Goal: Check status: Check status

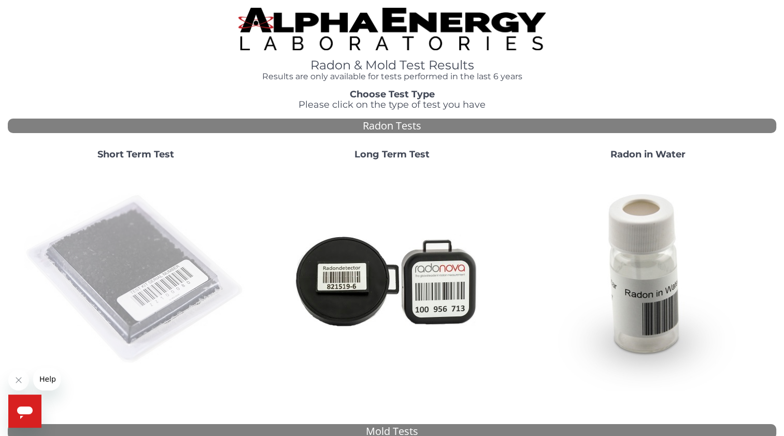
click at [179, 253] on img at bounding box center [135, 279] width 223 height 223
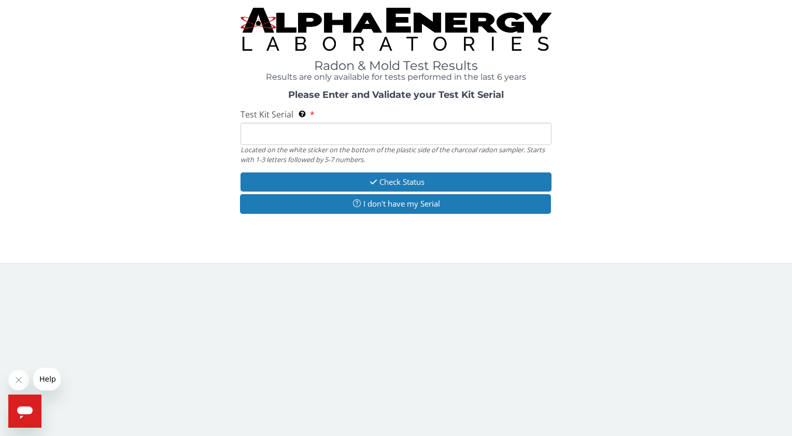
click at [290, 138] on input "Test Kit Serial Located on the white sticker on the bottom of the plastic side …" at bounding box center [395, 134] width 310 height 22
paste input "FE436134"
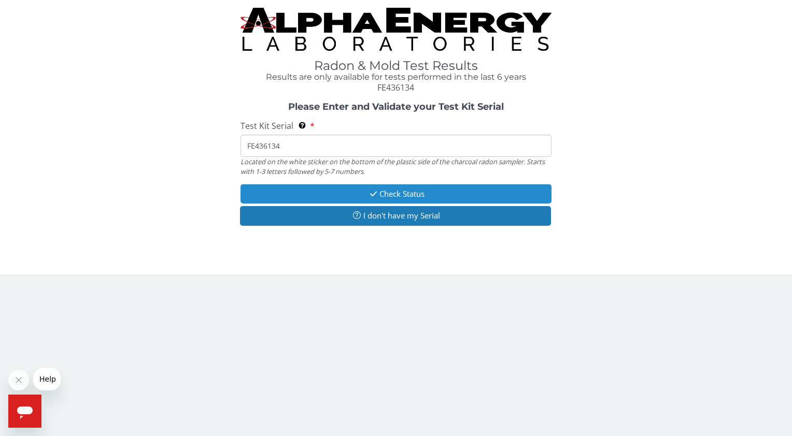
type input "FE436134"
click at [343, 200] on button "Check Status" at bounding box center [395, 194] width 310 height 19
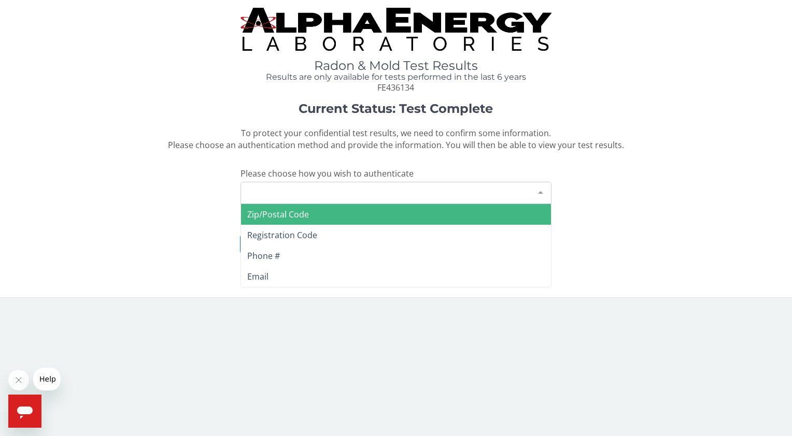
click at [295, 188] on div "Please make a selection" at bounding box center [395, 193] width 310 height 22
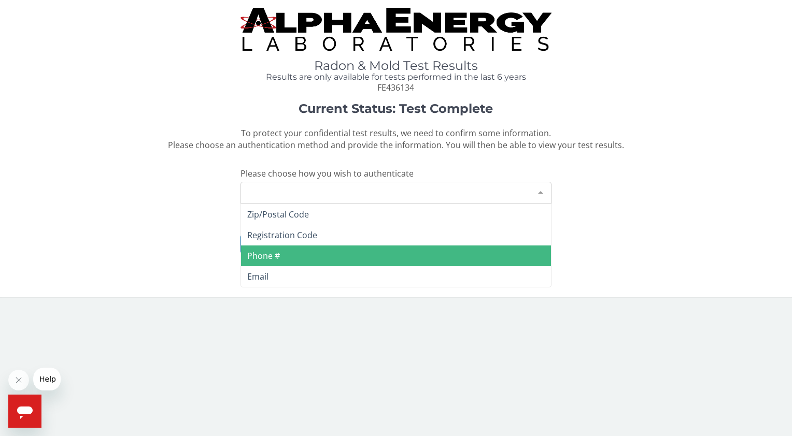
click at [306, 252] on span "Phone #" at bounding box center [395, 256] width 309 height 21
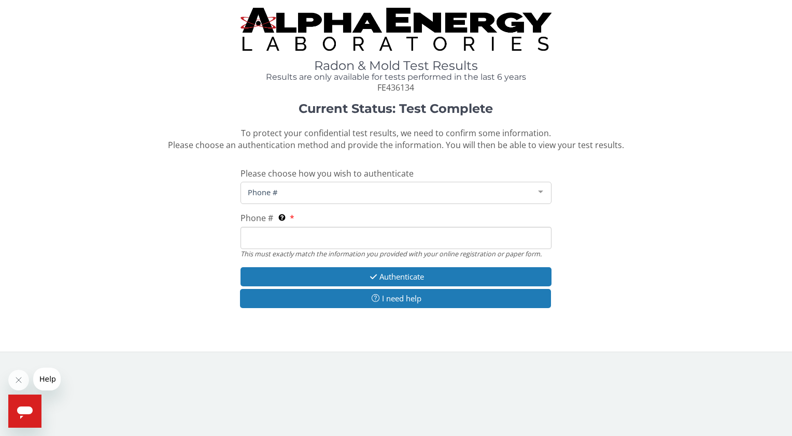
click at [418, 243] on input "Phone # This must exactly match the information you provided with your online r…" at bounding box center [395, 238] width 310 height 22
paste input "[PHONE_NUMBER]"
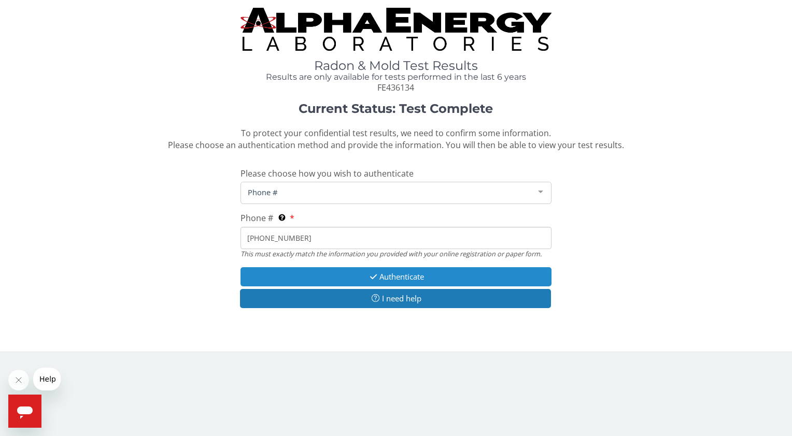
type input "[PHONE_NUMBER]"
click at [412, 280] on button "Authenticate" at bounding box center [395, 276] width 310 height 19
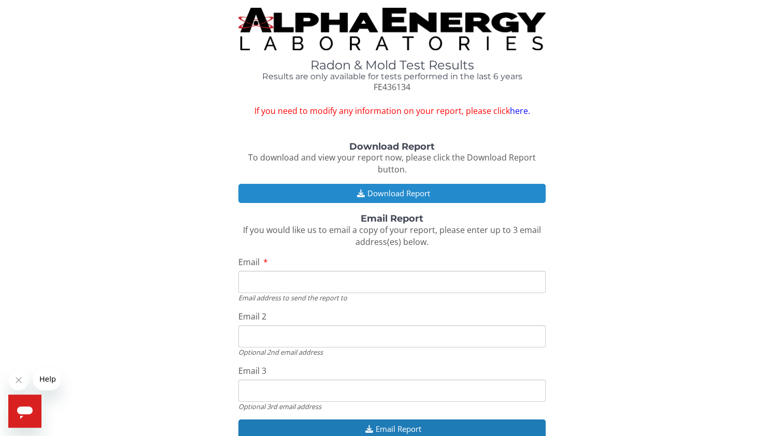
click at [412, 195] on button "Download Report" at bounding box center [391, 193] width 307 height 19
